Goal: Find specific page/section: Find specific page/section

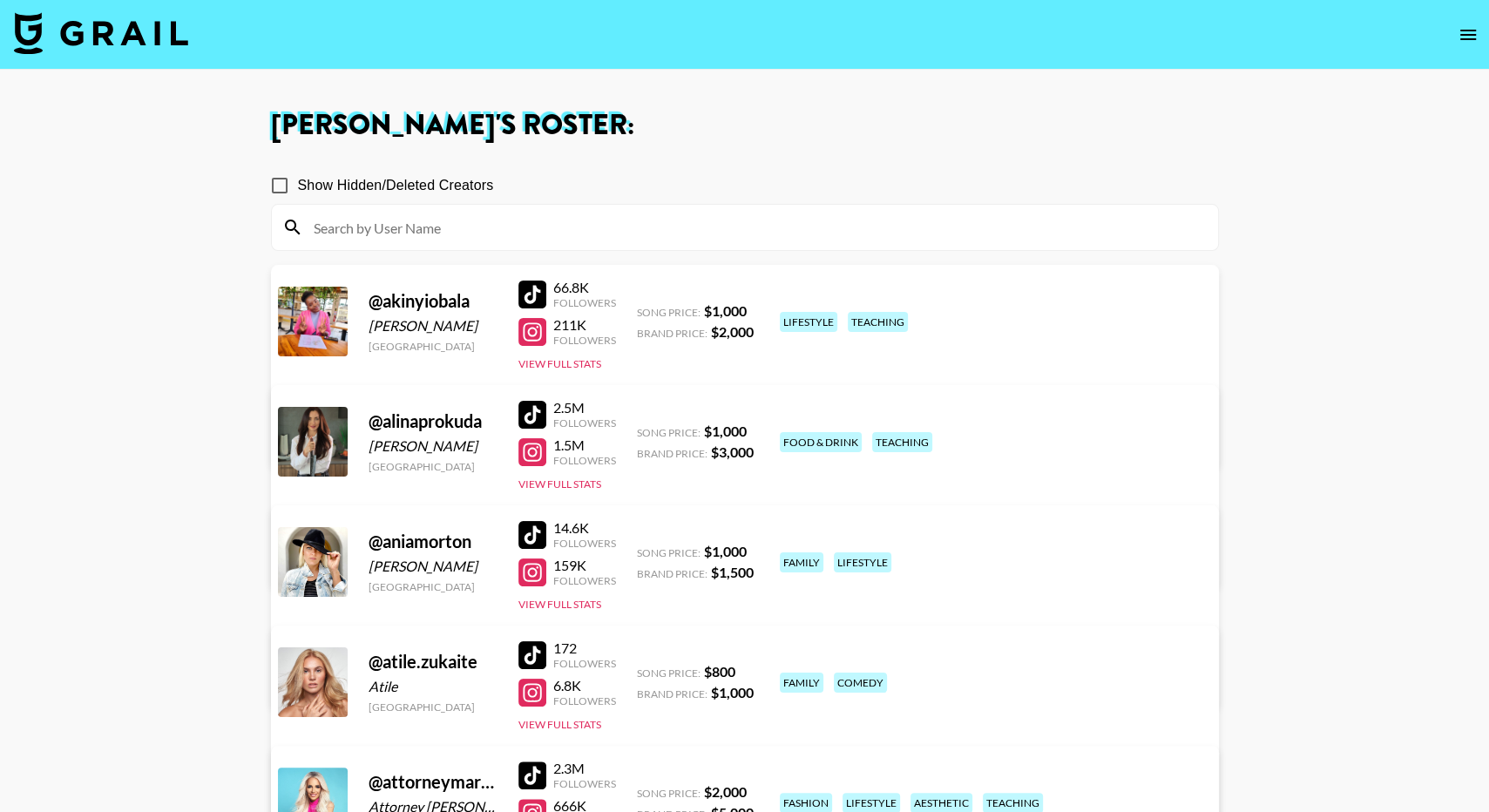
click at [153, 24] on img at bounding box center [101, 33] width 174 height 42
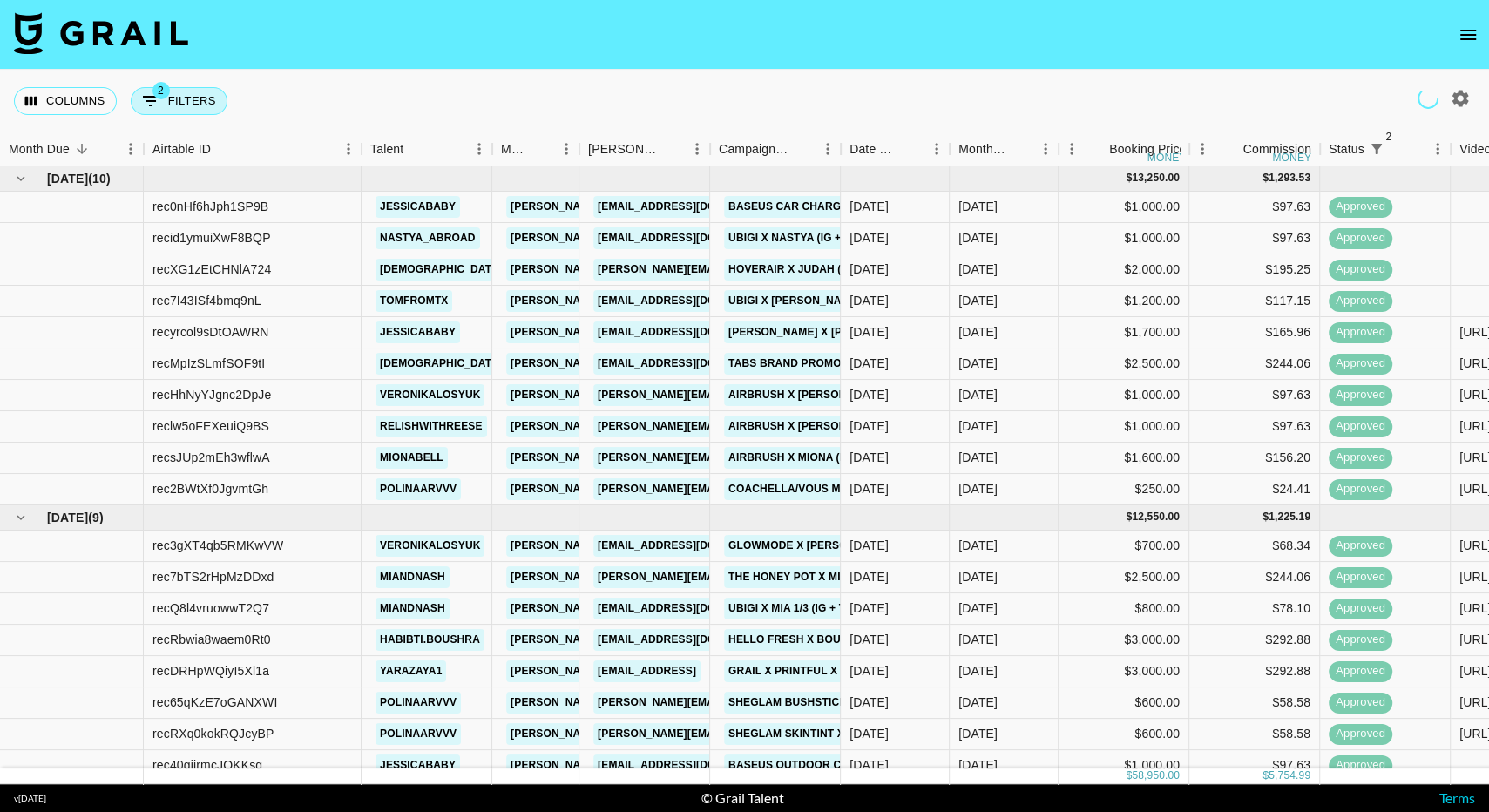
click at [163, 103] on button "2 Filters" at bounding box center [179, 102] width 97 height 28
select select "status"
select select "isNotAnyOf"
select select "status"
select select "approved"
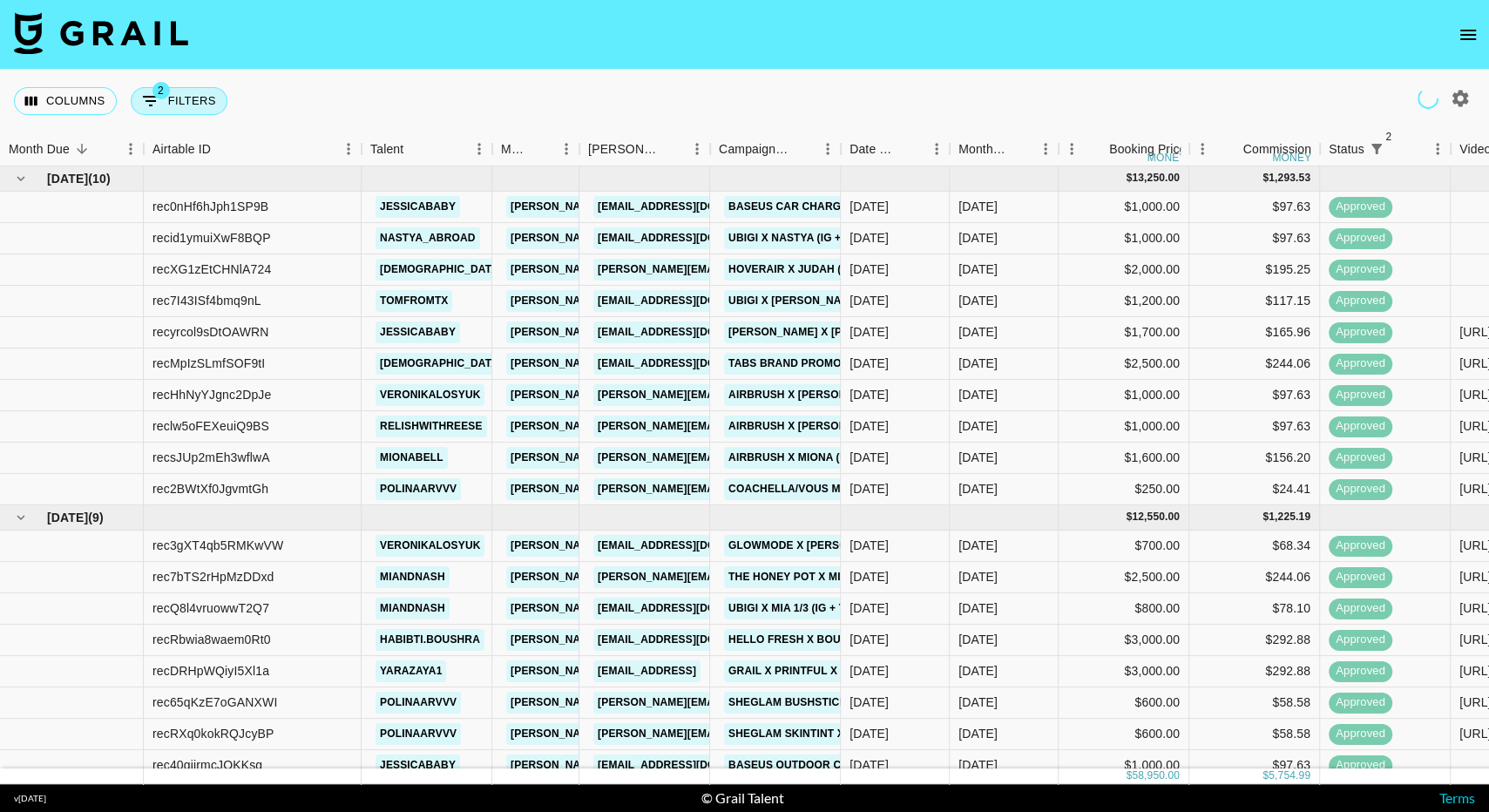
select select "bookerId"
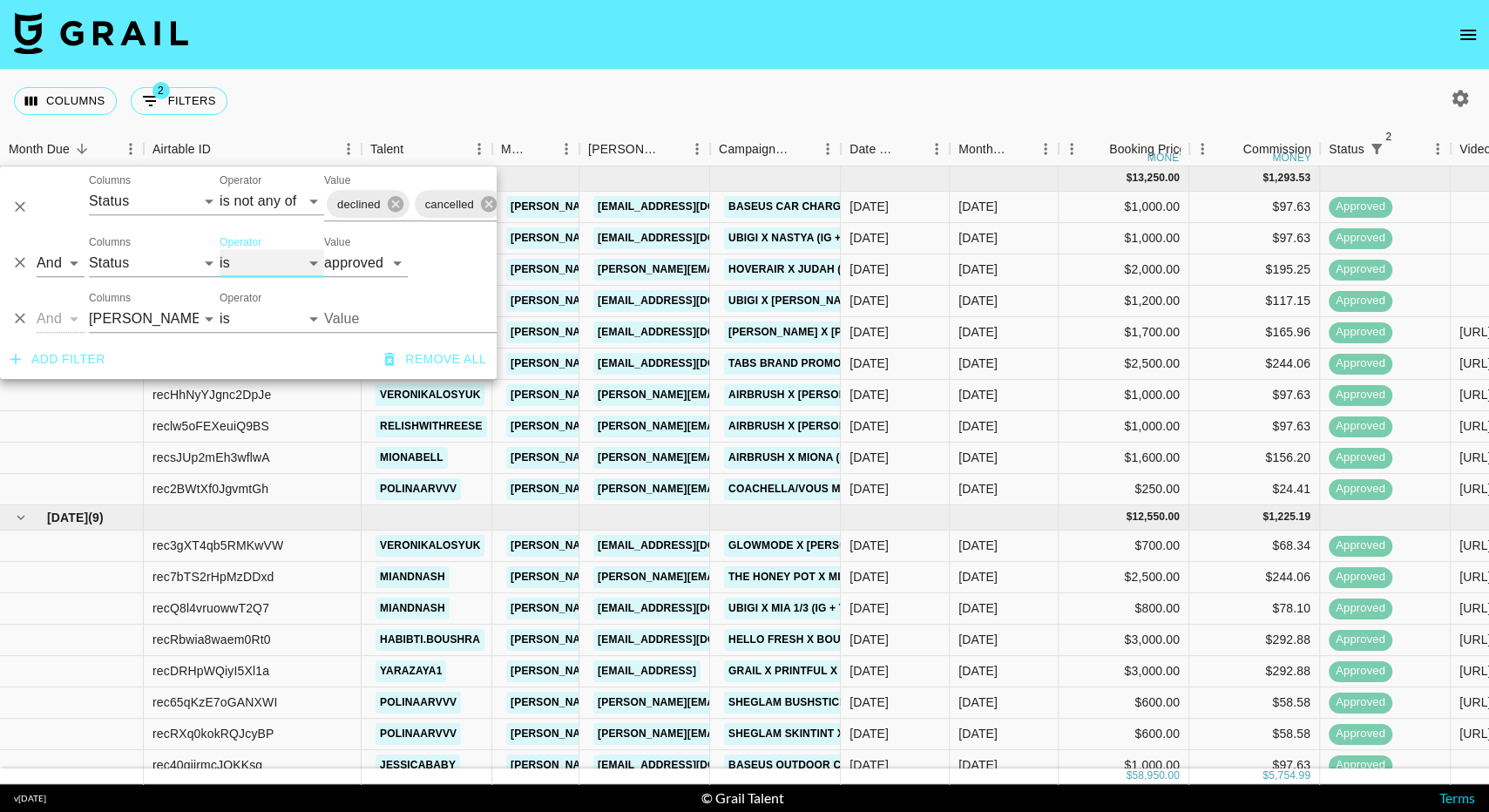
click at [259, 258] on select "is is not is any of is not any of" at bounding box center [272, 264] width 104 height 28
click at [744, 92] on div "Columns 2 Filters + Booking" at bounding box center [744, 101] width 1489 height 62
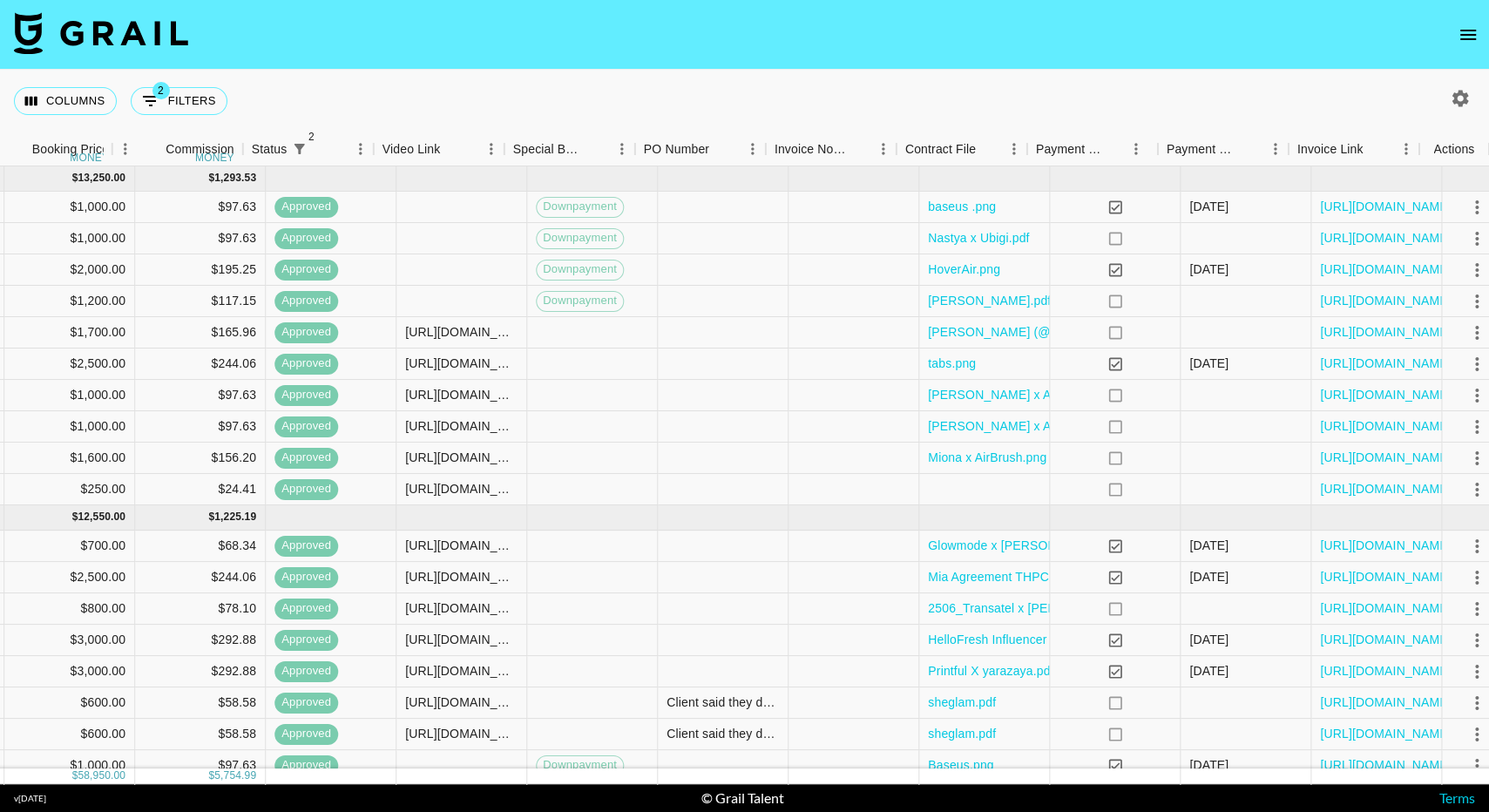
scroll to position [0, 1077]
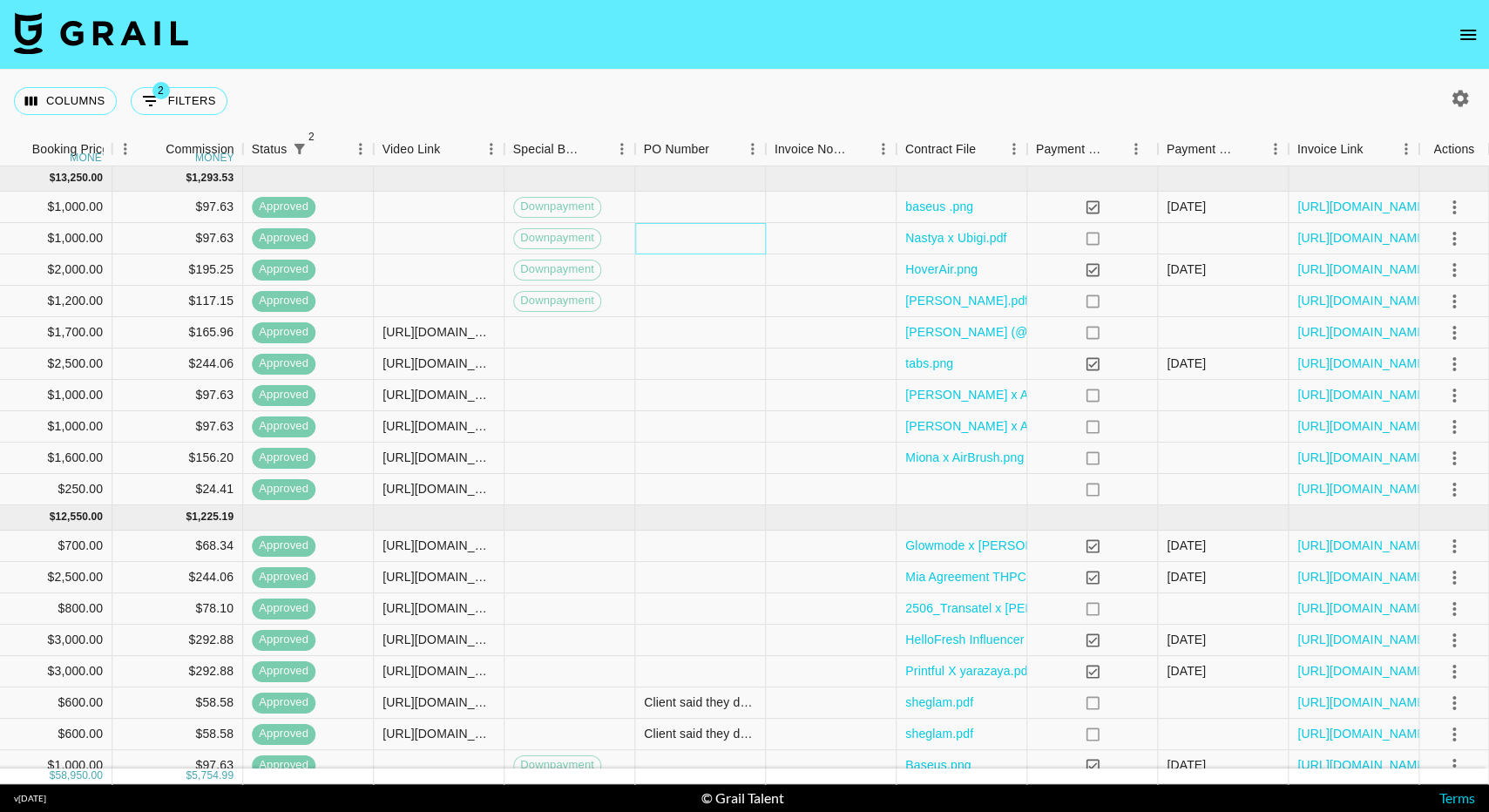
click at [698, 241] on div at bounding box center [700, 239] width 130 height 32
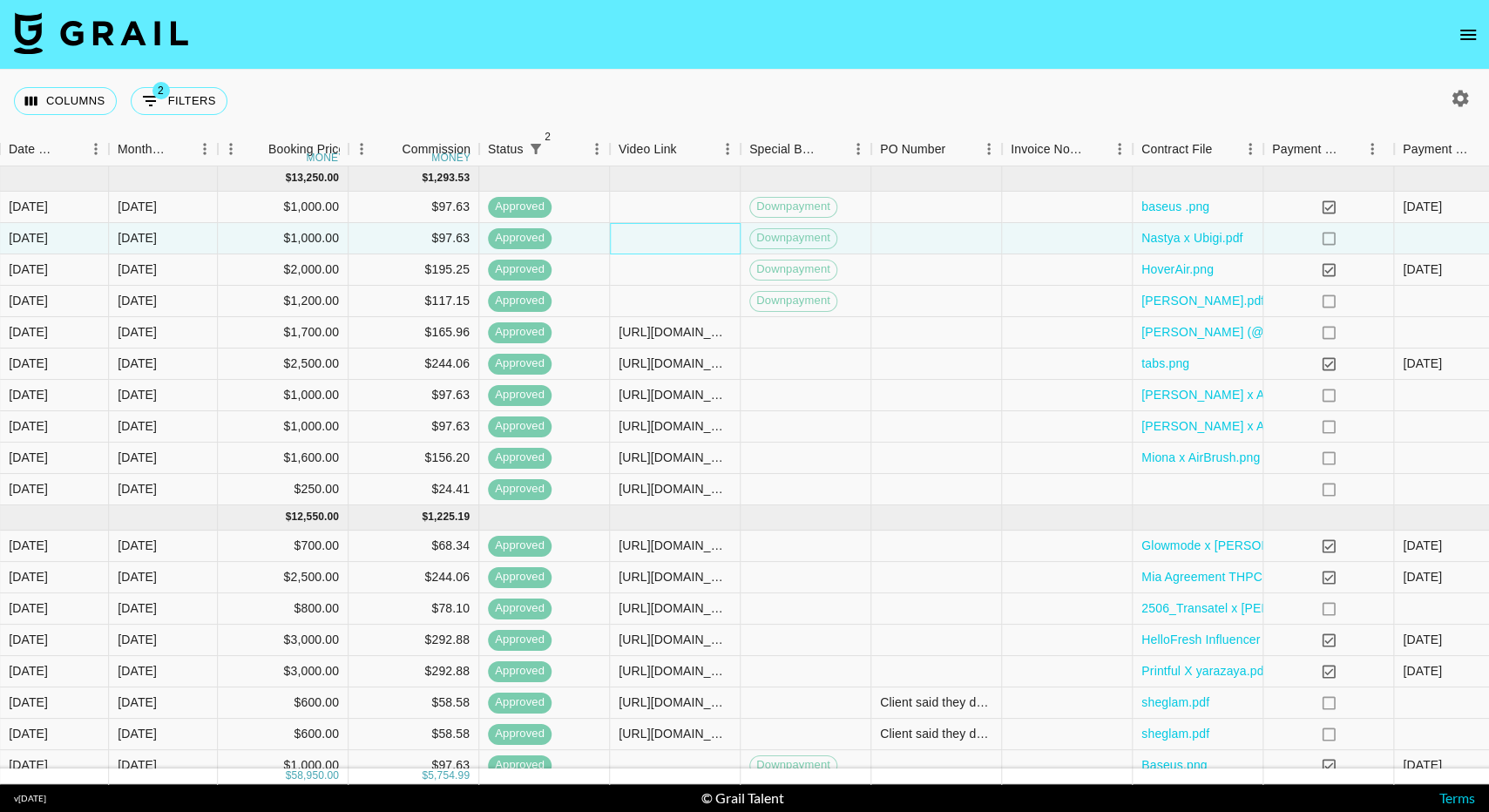
click at [693, 238] on div at bounding box center [675, 239] width 130 height 32
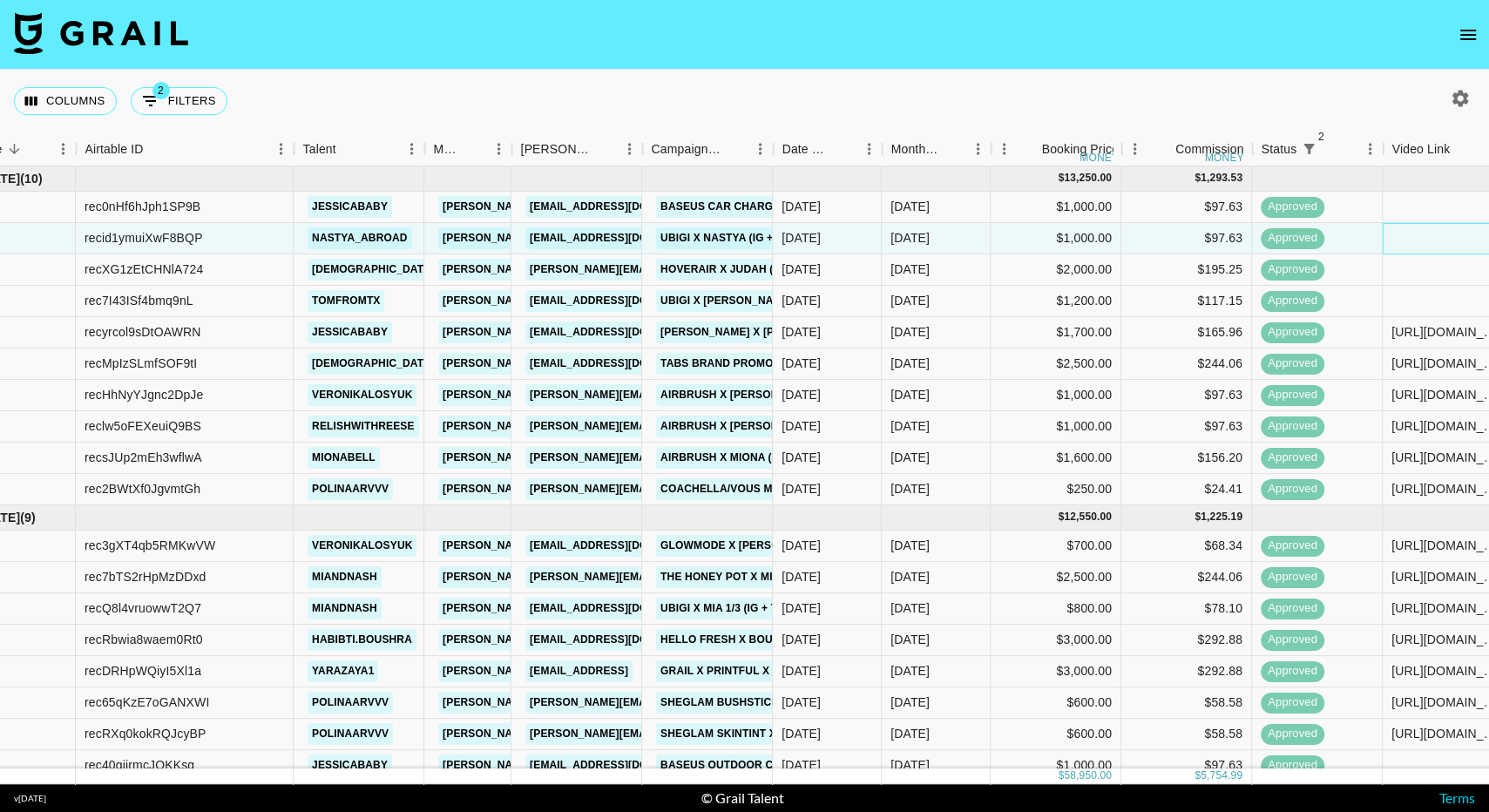
scroll to position [0, 63]
